Goal: Transaction & Acquisition: Purchase product/service

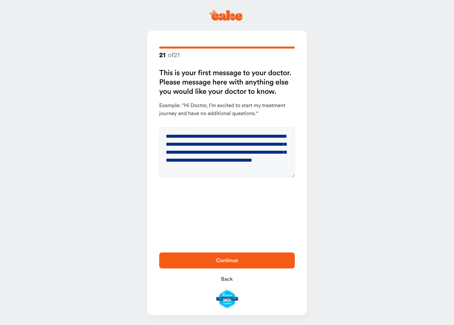
type textarea "**********"
click at [269, 258] on span "Continue" at bounding box center [227, 260] width 114 height 8
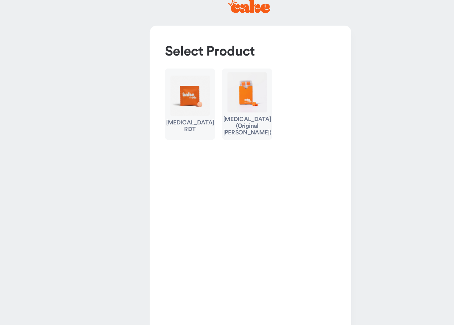
click at [160, 105] on div "[MEDICAL_DATA] RDT" at bounding box center [179, 110] width 38 height 11
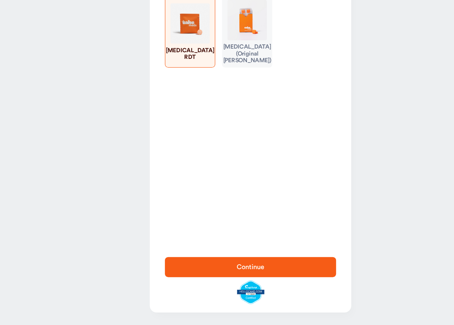
click at [242, 275] on span "Continue" at bounding box center [227, 279] width 114 height 8
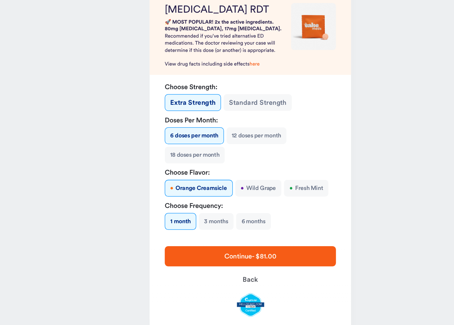
click at [213, 168] on button "12 doses per month" at bounding box center [232, 174] width 48 height 13
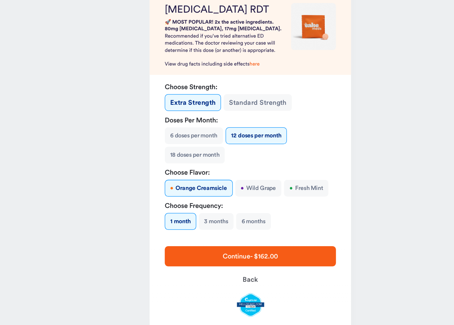
click at [186, 236] on button "3 months" at bounding box center [200, 242] width 28 height 13
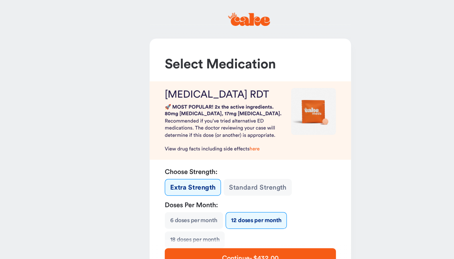
scroll to position [15, 0]
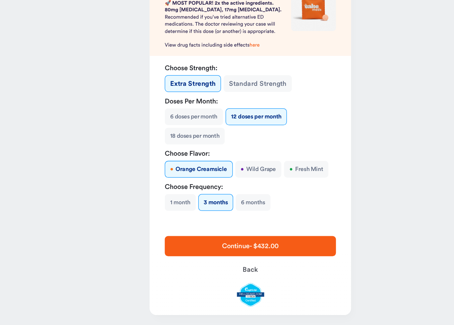
click at [213, 173] on div "Select Medication [MEDICAL_DATA] RDT 🚀 MOST POPULAR! 2x the active ingredients.…" at bounding box center [226, 132] width 159 height 232
click at [215, 221] on button "6 months" at bounding box center [229, 227] width 28 height 13
click at [186, 221] on button "3 months" at bounding box center [200, 227] width 28 height 13
click at [159, 153] on button "6 doses per month" at bounding box center [182, 159] width 46 height 13
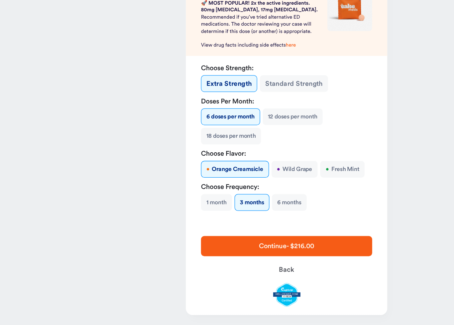
click at [238, 153] on button "12 doses per month" at bounding box center [232, 159] width 48 height 13
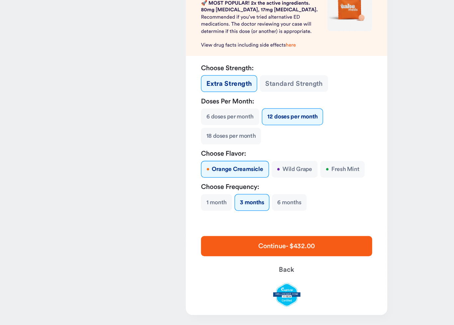
click at [255, 258] on span "Continue - $432.00" at bounding box center [227, 262] width 114 height 8
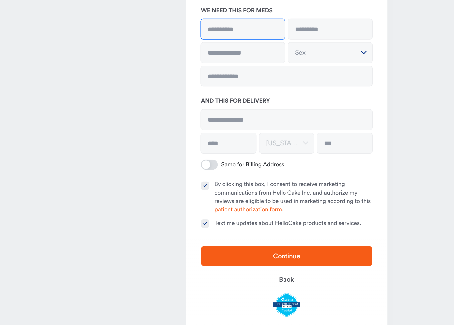
click at [203, 82] on input at bounding box center [192, 90] width 66 height 16
type input "**********"
type input "*******"
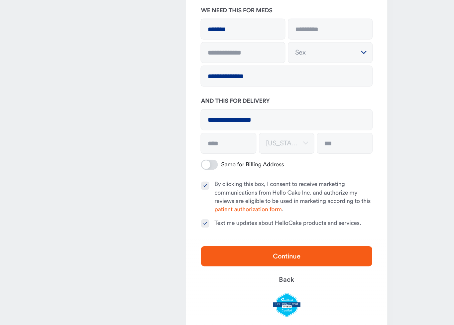
type input "*****"
type input "**********"
type input "******"
click at [210, 101] on input "text" at bounding box center [192, 109] width 66 height 16
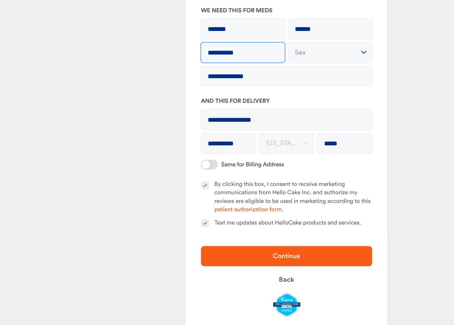
type input "**********"
click at [262, 101] on button "Sex" at bounding box center [261, 109] width 66 height 16
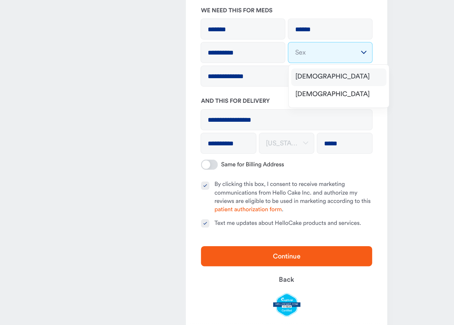
click at [267, 122] on div "[DEMOGRAPHIC_DATA]" at bounding box center [268, 129] width 75 height 14
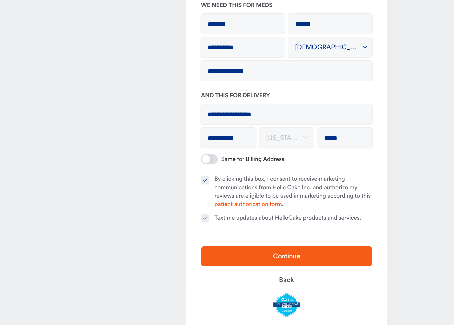
scroll to position [28, 0]
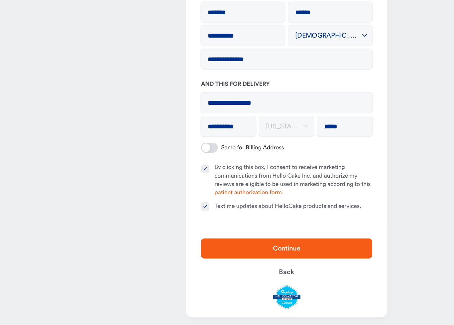
click at [162, 198] on button "By clicking this box, I consent to receive marketing communications from Hello …" at bounding box center [162, 201] width 7 height 7
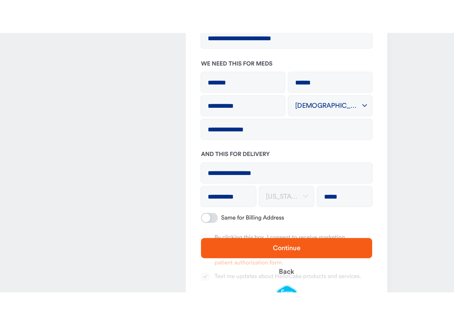
scroll to position [30, 0]
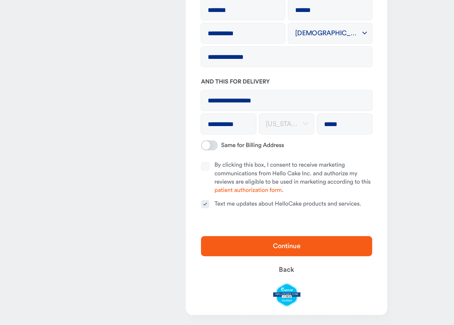
click at [164, 226] on button "Text me updates about HelloCake products and services." at bounding box center [162, 229] width 7 height 7
click at [253, 258] on span "Continue" at bounding box center [227, 262] width 114 height 8
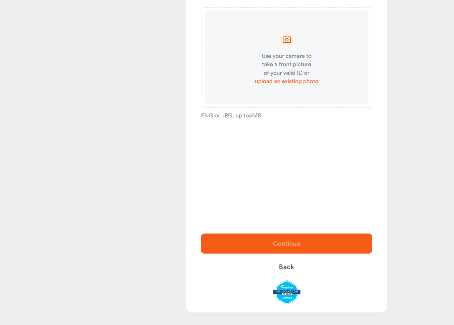
click at [233, 129] on span "upload an existing photo" at bounding box center [227, 132] width 50 height 7
click at [235, 76] on div "Use your camera to take a front picture of your valid ID or upload an existing …" at bounding box center [227, 113] width 130 height 74
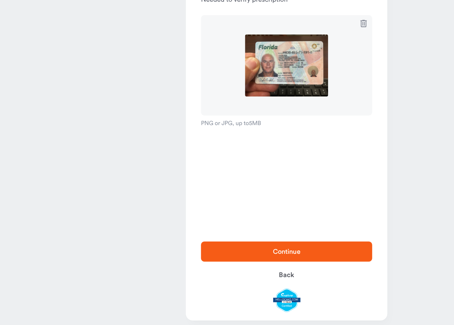
click at [269, 256] on span "Continue" at bounding box center [227, 260] width 114 height 8
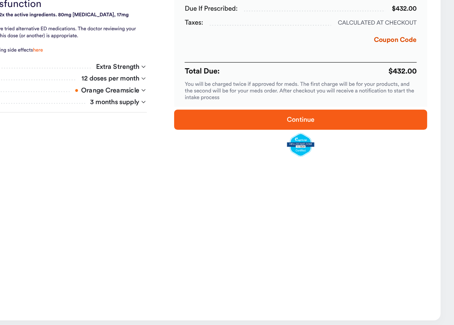
click at [389, 89] on button "Coupon Code" at bounding box center [406, 94] width 34 height 11
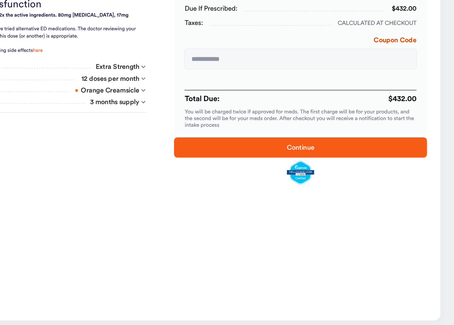
click at [239, 100] on input at bounding box center [331, 108] width 184 height 16
click at [218, 66] on div "Due if prescribed: $432.00 Taxes: Calculated at checkout Coupon Code Total Due:…" at bounding box center [332, 174] width 228 height 229
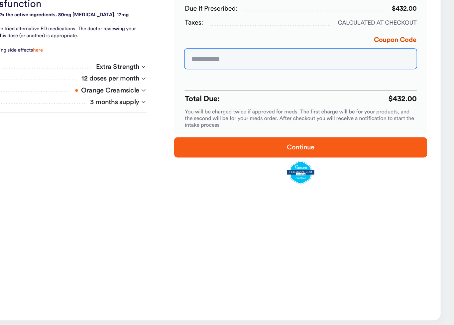
click at [239, 100] on input at bounding box center [331, 108] width 184 height 16
type input "*******"
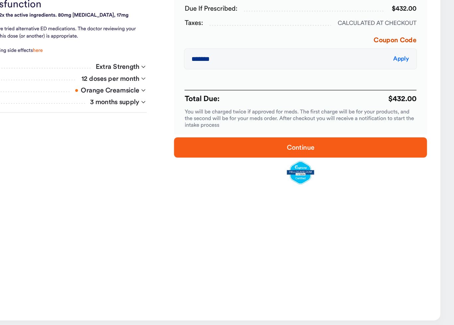
click at [405, 105] on span "Apply" at bounding box center [411, 107] width 12 height 5
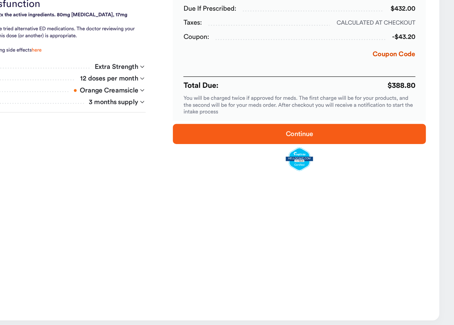
click at [273, 163] on span "Continue" at bounding box center [331, 167] width 179 height 8
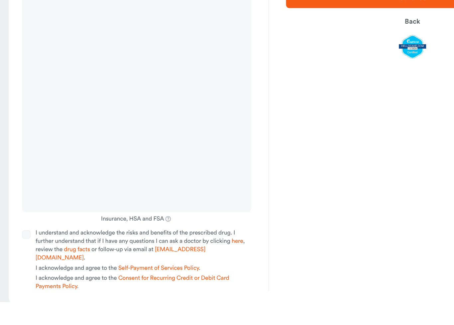
scroll to position [103, 0]
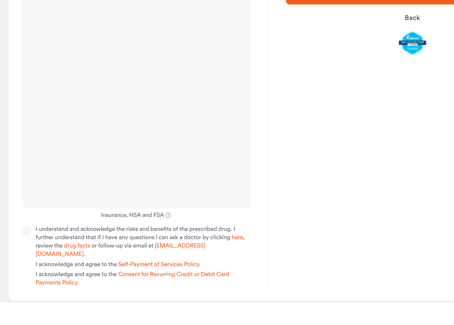
click at [22, 265] on button "I understand and acknowledge the risks and benefits of the prescribed drug. I f…" at bounding box center [25, 268] width 7 height 7
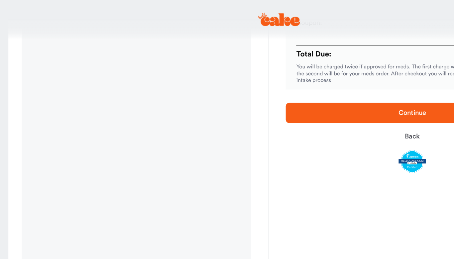
scroll to position [78, 0]
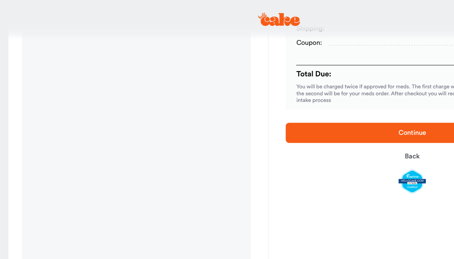
click at [275, 172] on div "Due if prescribed: $432.00 Taxes: $0.00 Shipping: Free Coupon: -$43.20 Total Du…" at bounding box center [332, 164] width 228 height 345
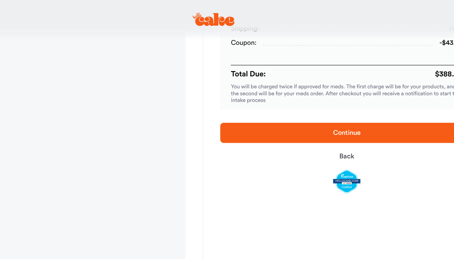
click at [321, 106] on span "Continue" at bounding box center [332, 105] width 22 height 5
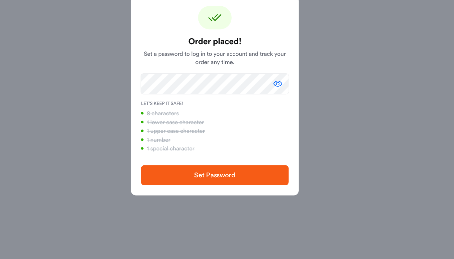
click at [195, 189] on span "Set Password" at bounding box center [227, 193] width 96 height 8
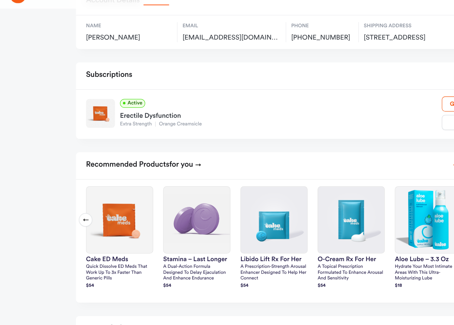
scroll to position [112, 0]
